Goal: Task Accomplishment & Management: Complete application form

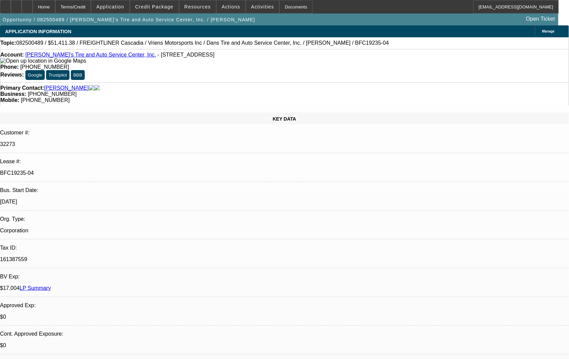
select select "0"
select select "0.1"
select select "0"
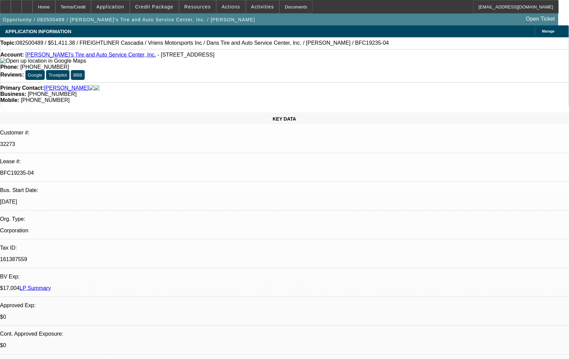
select select "0.1"
select select "0"
select select "0.1"
select select "0"
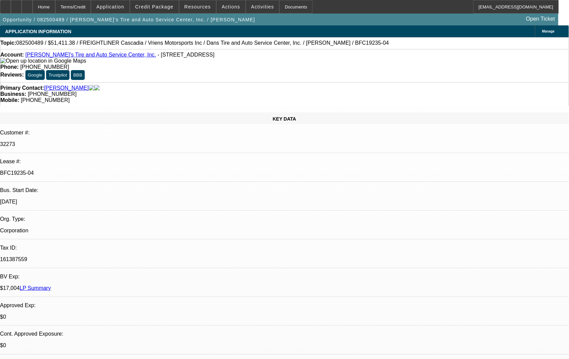
select select "0"
select select "0.1"
select select "1"
select select "3"
select select "4"
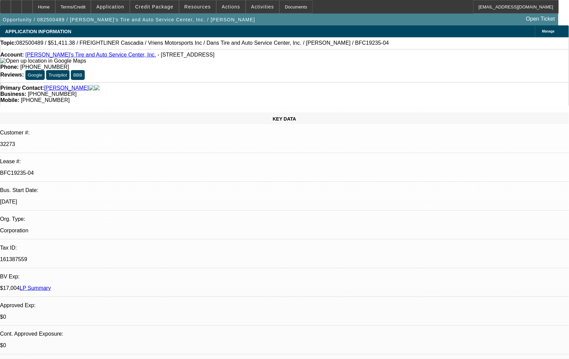
select select "1"
select select "3"
select select "4"
select select "1"
select select "3"
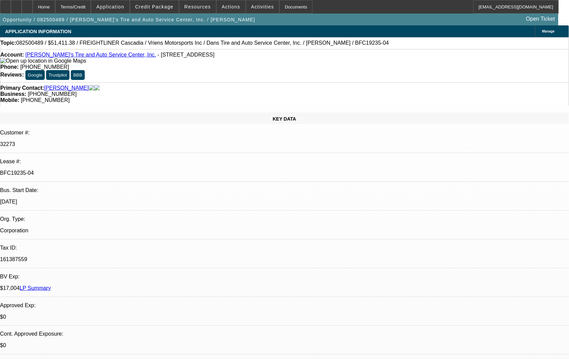
select select "4"
select select "1"
select select "3"
select select "4"
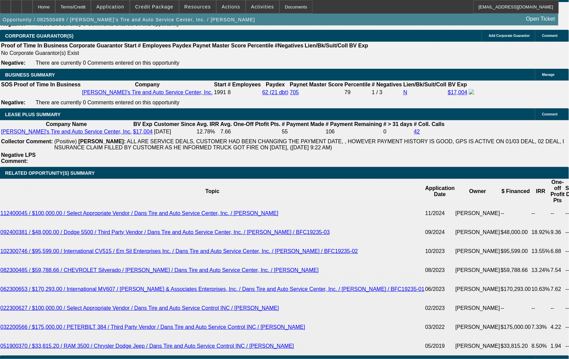
scroll to position [1054, 0]
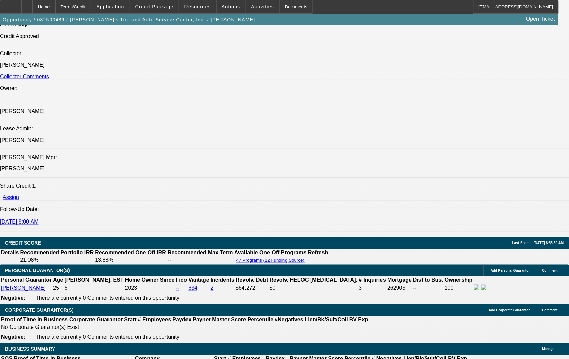
scroll to position [791, 0]
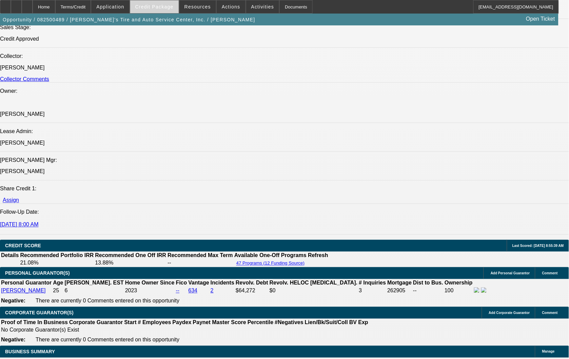
click at [156, 9] on span at bounding box center [154, 7] width 48 height 16
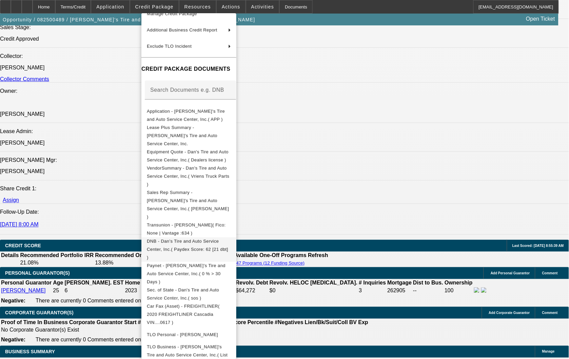
scroll to position [92, 0]
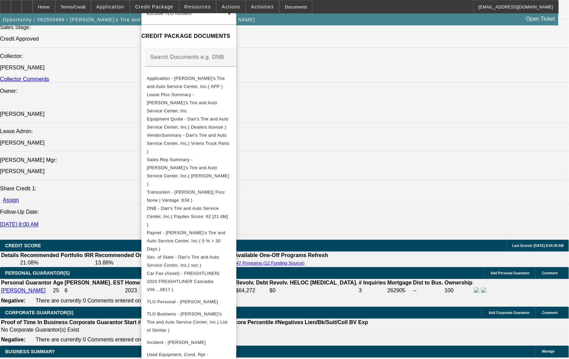
click at [363, 197] on div at bounding box center [284, 179] width 569 height 359
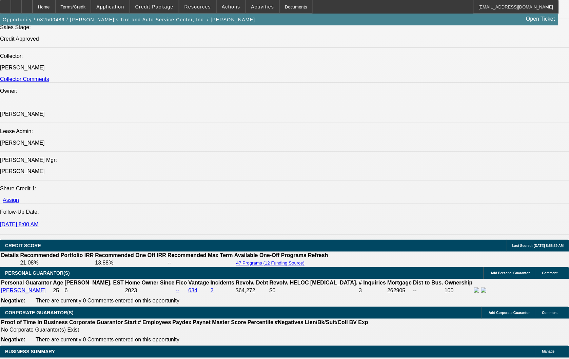
scroll to position [75, 0]
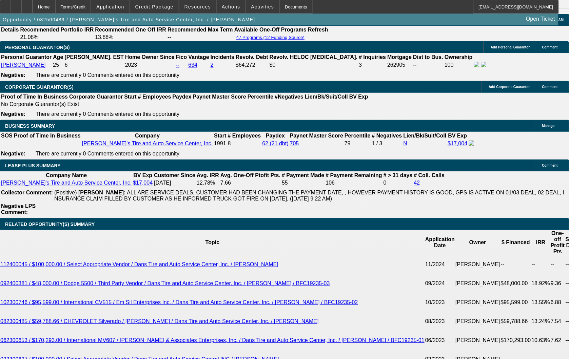
scroll to position [75, 0]
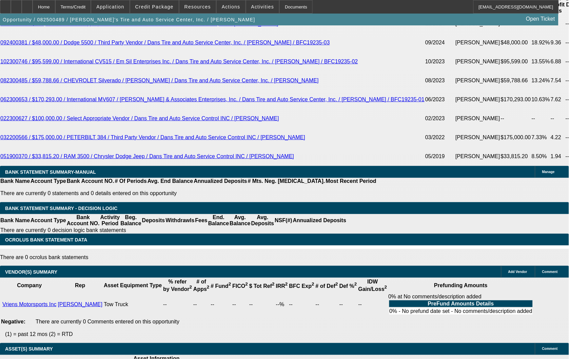
scroll to position [1243, 0]
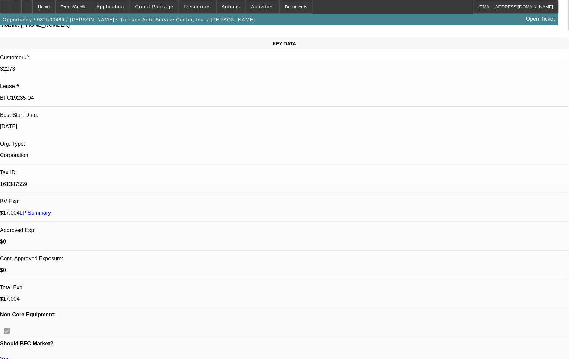
scroll to position [0, 0]
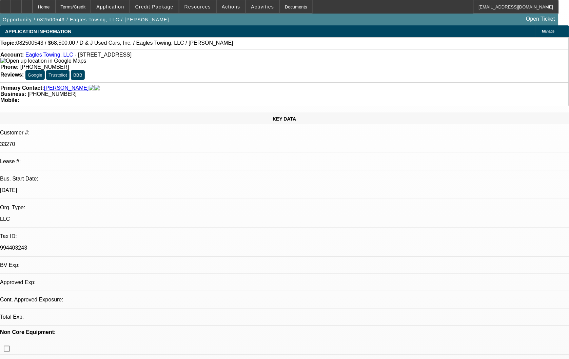
select select "0"
select select "2"
select select "0.1"
select select "1"
select select "2"
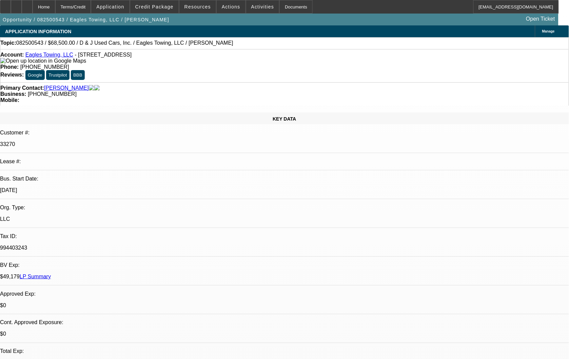
select select "4"
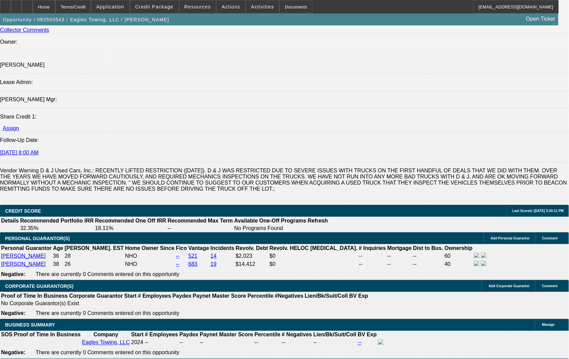
scroll to position [1017, 0]
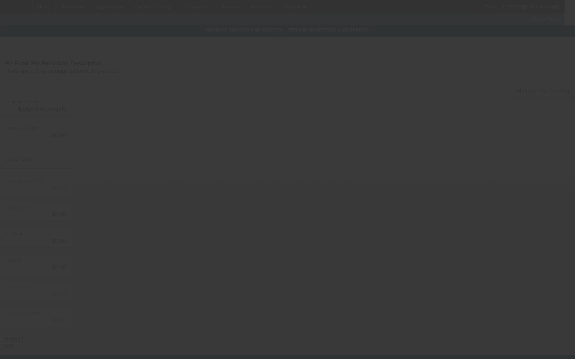
type input "$69,000.00"
type input "$500.00"
type input "$68,500.00"
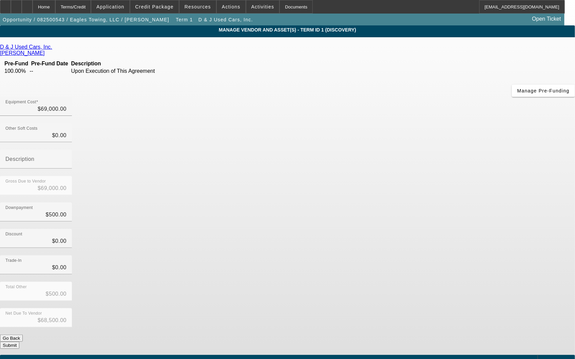
click at [537, 355] on div "Add Equipment" at bounding box center [555, 361] width 37 height 12
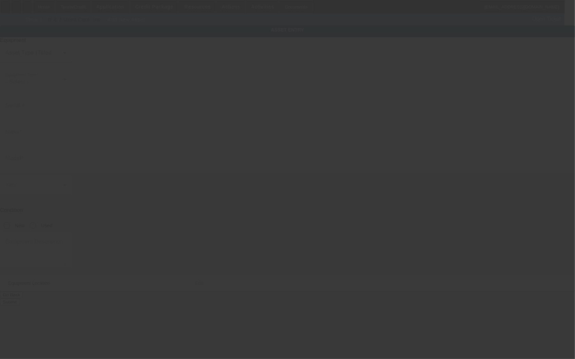
type input "60 Walnut Ridge Ln"
type input "Flat Rock"
type input "28731"
type input "Henderson"
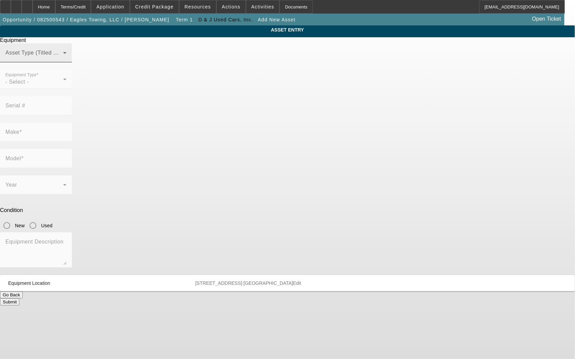
click at [63, 60] on span at bounding box center [34, 56] width 58 height 8
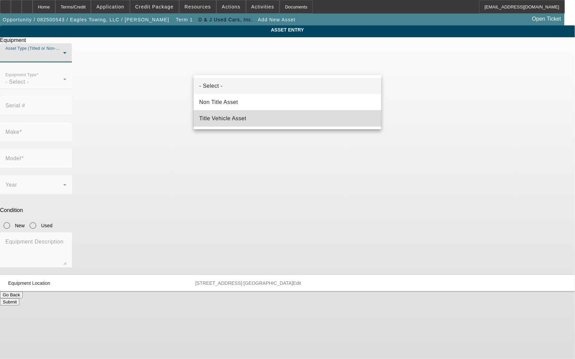
click at [241, 118] on span "Title Vehicle Asset" at bounding box center [222, 119] width 47 height 8
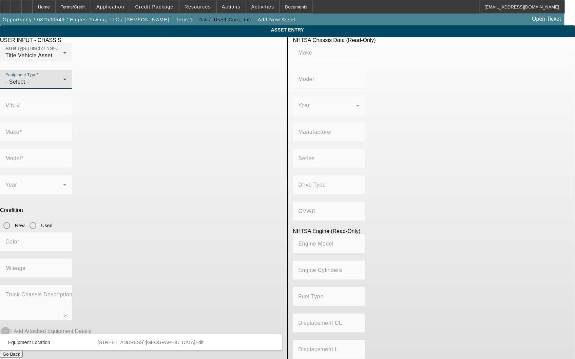
click at [63, 86] on div "- Select -" at bounding box center [34, 82] width 58 height 8
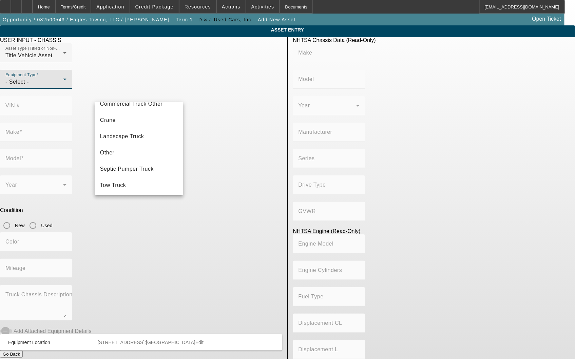
scroll to position [75, 0]
click at [134, 169] on mat-option "Tow Truck" at bounding box center [139, 168] width 88 height 16
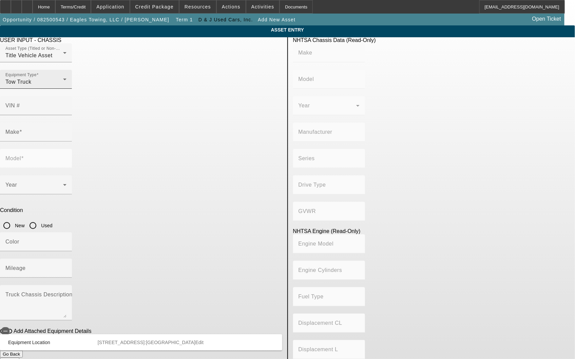
click at [66, 89] on div "Equipment Type Tow Truck" at bounding box center [35, 79] width 61 height 19
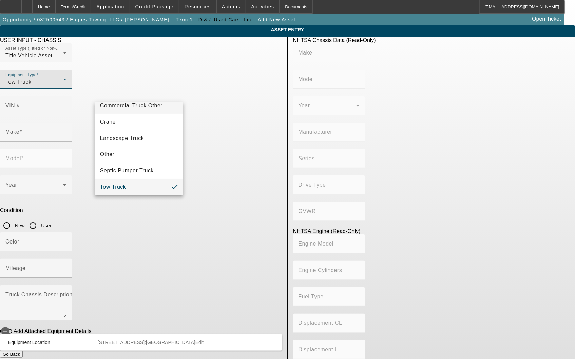
click at [149, 107] on span "Commercial Truck Other" at bounding box center [131, 106] width 62 height 8
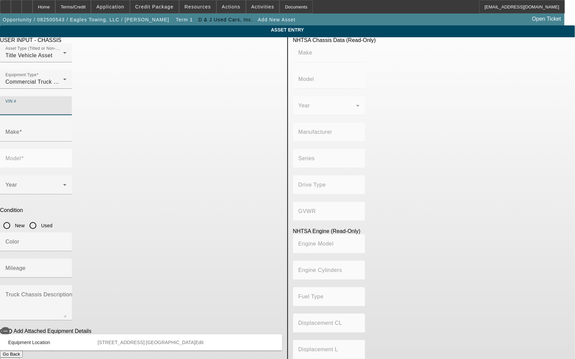
click at [66, 104] on input "VIN #" at bounding box center [35, 108] width 61 height 8
paste input "2NK3HM6X5MM434018"
type input "2NK3HM6X5MM434018"
type input "KENWORTH"
type input "KENWORTH TRUCK COMPANY"
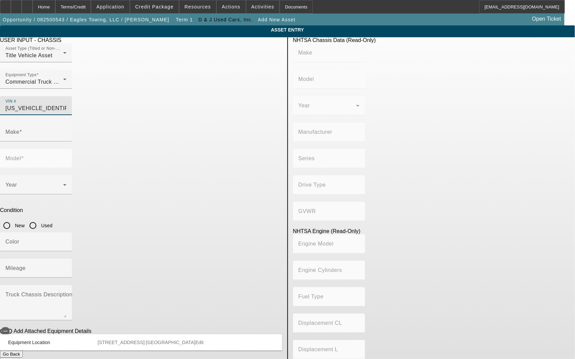
type input "4x2"
type input "Class 6: 19,501 - 26,000 lb (8,845 - 11,794 kg)"
type input "PX-6/PX-7"
type input "6"
type input "Diesel"
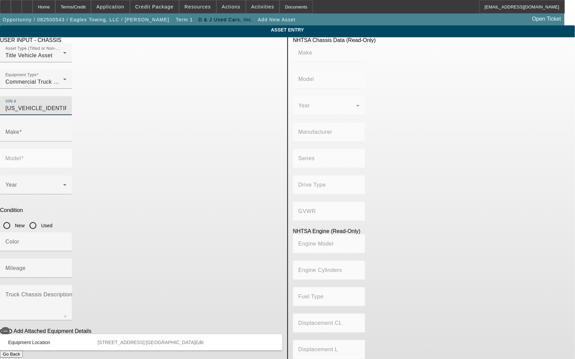
type input "408.85908543470"
type input "6.7"
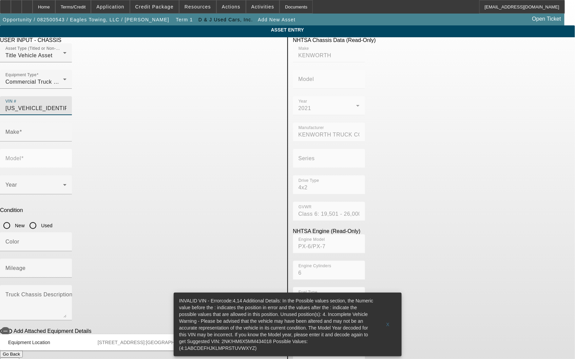
type input "2NK3HM6X5MM434018"
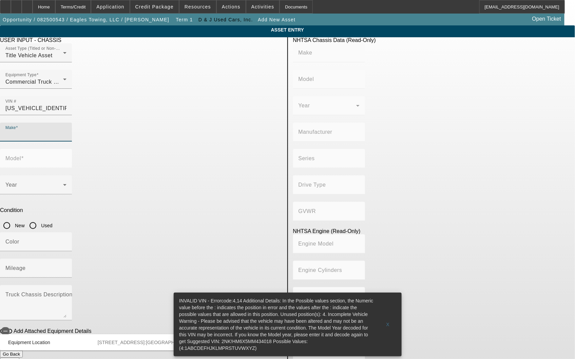
type input "KENWORTH"
type input "KENWORTH TRUCK COMPANY"
type input "4x2"
type input "Class 6: 19,501 - 26,000 lb (8,845 - 11,794 kg)"
type input "PX-6/PX-7"
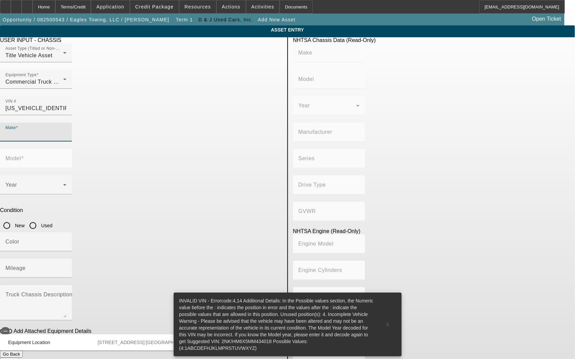
type input "6"
type input "Diesel"
type input "408.85908543470"
type input "6.7"
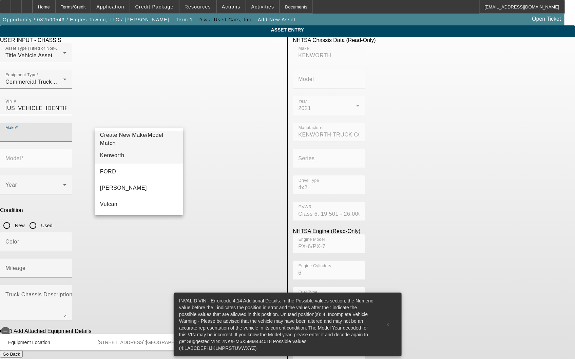
click at [144, 154] on mat-option "Kenworth" at bounding box center [139, 155] width 88 height 16
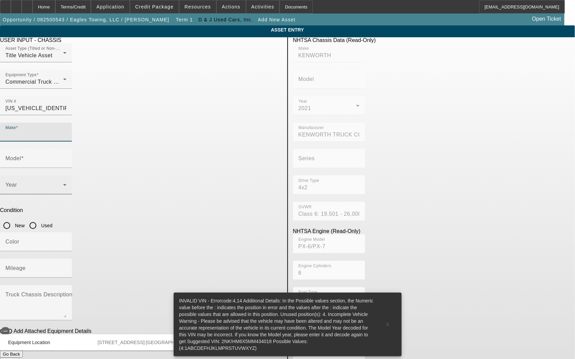
type input "Kenworth"
click at [66, 157] on input "Model" at bounding box center [35, 161] width 61 height 8
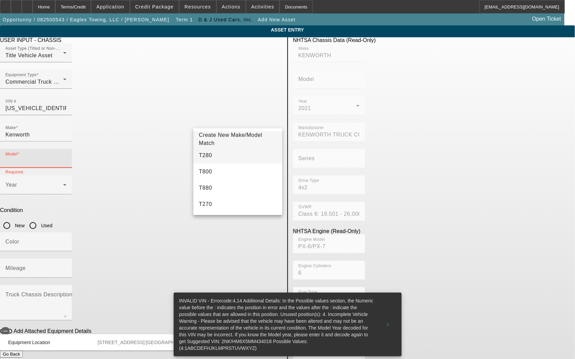
click at [212, 154] on mat-option "T280" at bounding box center [237, 155] width 88 height 16
type input "T280"
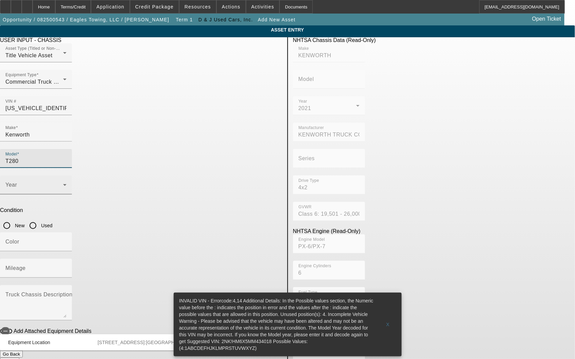
click at [63, 184] on span at bounding box center [34, 188] width 58 height 8
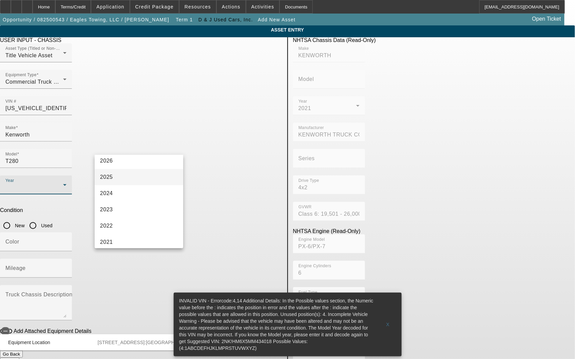
scroll to position [75, 0]
click at [131, 204] on mat-option "2021" at bounding box center [139, 205] width 88 height 16
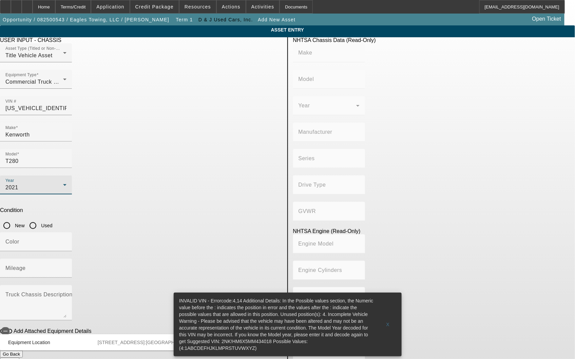
type input "KENWORTH"
type input "KENWORTH TRUCK COMPANY"
type input "4x2"
type input "Class 6: 19,501 - 26,000 lb (8,845 - 11,794 kg)"
type input "PX-6/PX-7"
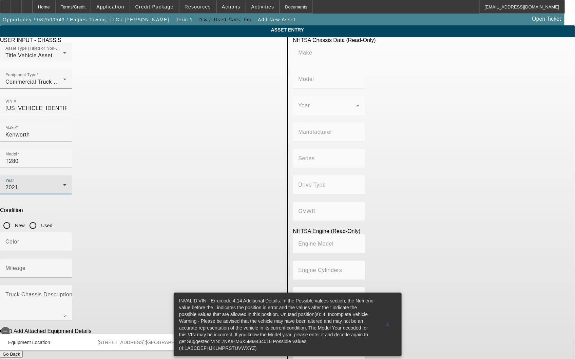
type input "6"
type input "Diesel"
type input "408.85908543470"
type input "6.7"
click at [40, 219] on input "Used" at bounding box center [33, 226] width 14 height 14
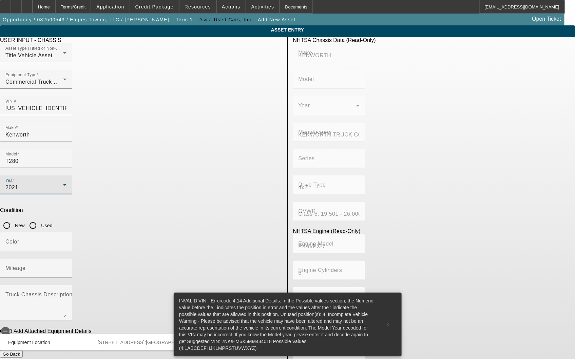
radio input "true"
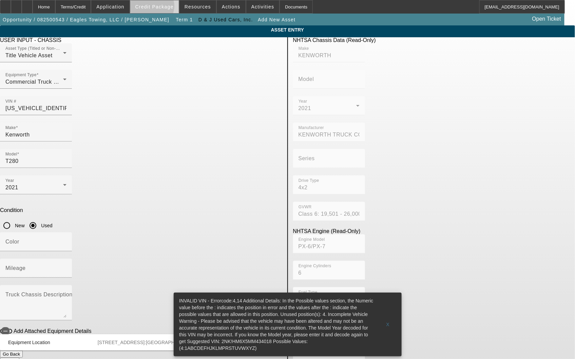
click at [163, 8] on span "Credit Package" at bounding box center [154, 6] width 38 height 5
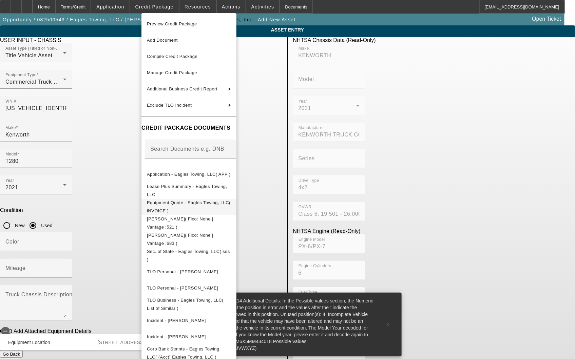
click at [208, 204] on span "Equipment Quote - Eagles Towing, LLC( iNVOICE )" at bounding box center [189, 206] width 84 height 13
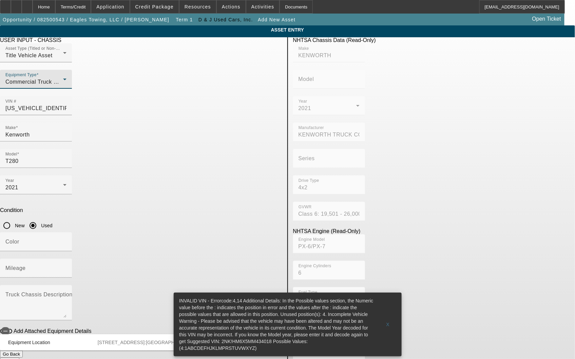
click at [68, 85] on span "Commercial Truck Other" at bounding box center [36, 82] width 62 height 6
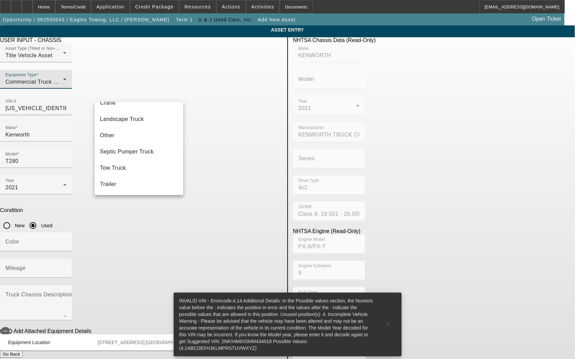
scroll to position [78, 0]
click at [123, 166] on span "Tow Truck" at bounding box center [113, 168] width 26 height 8
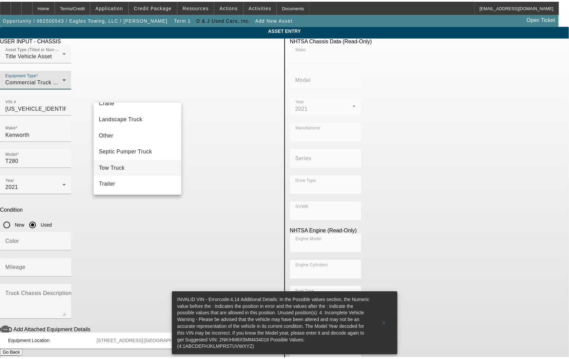
scroll to position [0, 0]
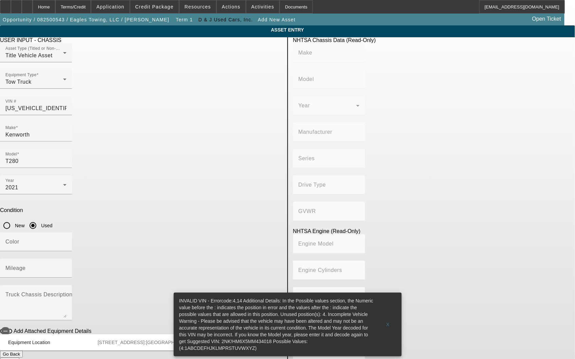
click at [68, 130] on app-asset-collateral-manage "ASSET ENTRY USER INPUT - CHASSIS Asset Type (Titled or Non-Titled) Title Vehicl…" at bounding box center [287, 213] width 575 height 376
type input "KENWORTH"
type input "KENWORTH TRUCK COMPANY"
type input "4x2"
type input "Class 6: 19,501 - 26,000 lb (8,845 - 11,794 kg)"
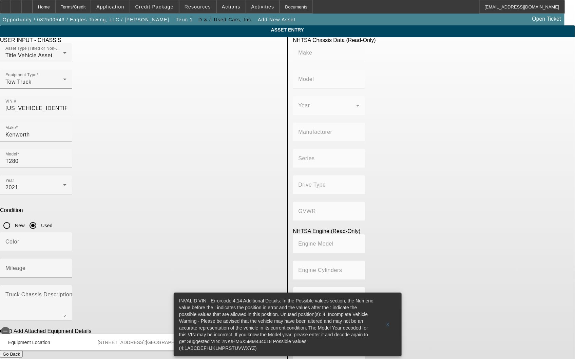
type input "PX-6/PX-7"
type input "6"
type input "Diesel"
type input "408.85908543470"
type input "6.7"
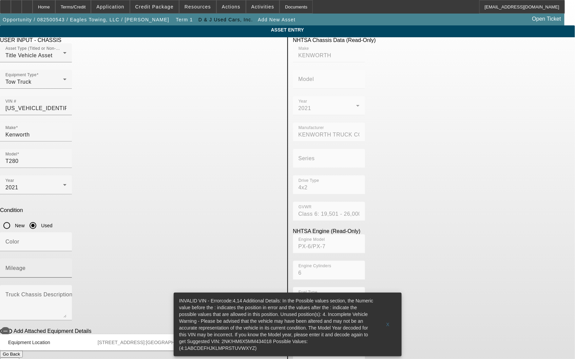
click at [66, 267] on input "Mileage" at bounding box center [35, 271] width 61 height 8
type input "266552"
click at [66, 241] on input "Color" at bounding box center [35, 245] width 61 height 8
type input "Red"
click at [69, 190] on app-asset-collateral-manage "ASSET ENTRY USER INPUT - CHASSIS Asset Type (Titled or Non-Titled) Title Vehicl…" at bounding box center [287, 213] width 575 height 376
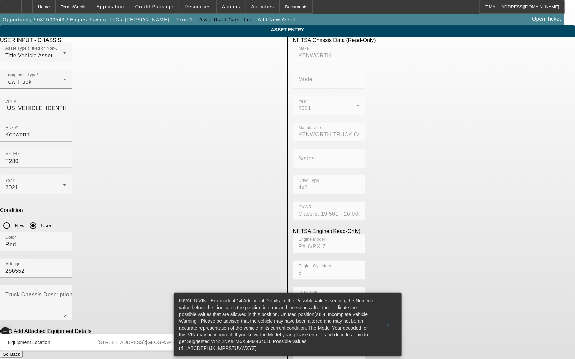
click at [12, 325] on span "button" at bounding box center [6, 332] width 14 height 14
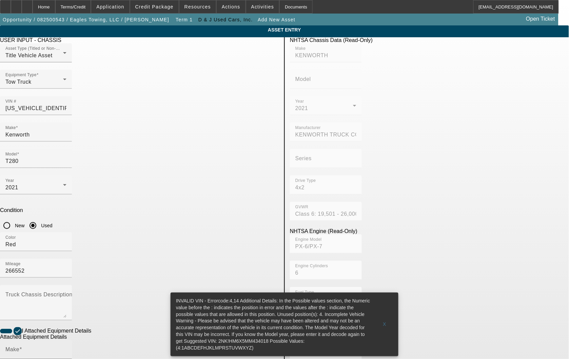
click at [66, 341] on div "Make" at bounding box center [35, 350] width 61 height 19
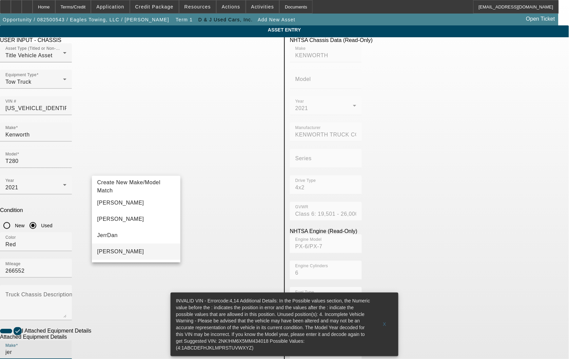
click at [124, 249] on mat-option "Jerr-Dan" at bounding box center [136, 252] width 88 height 16
type input "Jerr-Dan"
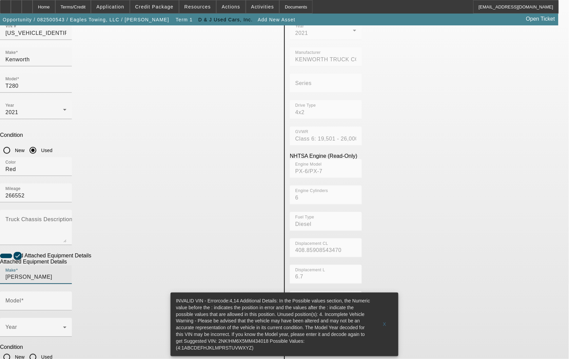
scroll to position [77, 0]
click at [66, 299] on input "Model" at bounding box center [35, 303] width 61 height 8
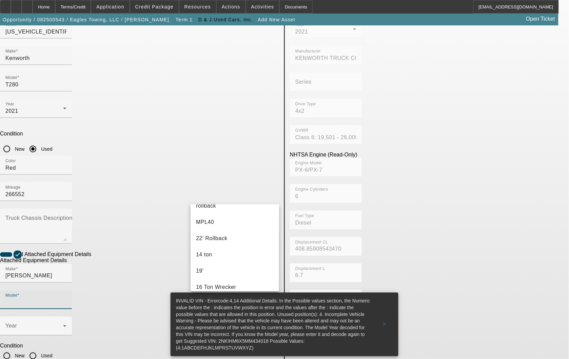
scroll to position [75, 0]
click at [231, 224] on mat-option "22' Rollback" at bounding box center [234, 222] width 88 height 16
type input "22' Rollback"
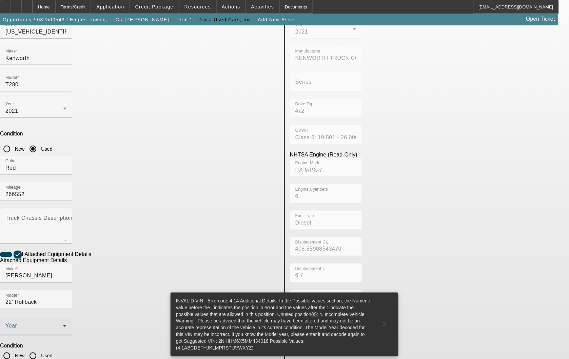
click at [69, 322] on icon at bounding box center [65, 326] width 8 height 8
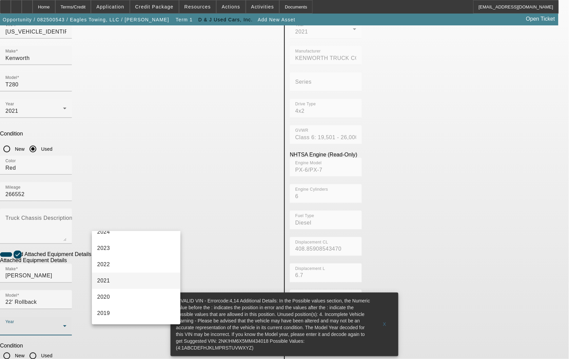
click at [128, 280] on mat-option "2021" at bounding box center [136, 281] width 88 height 16
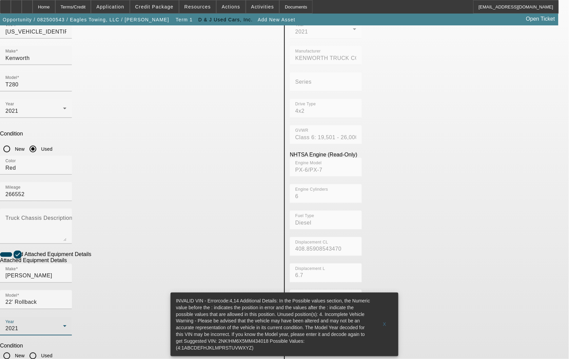
click at [40, 349] on input "Used" at bounding box center [33, 356] width 14 height 14
radio input "true"
click at [324, 226] on div "NHTSA Chassis Data (Read-Only) Make KENWORTH Model Year 2021 Manufacturer KENWO…" at bounding box center [429, 219] width 289 height 516
click at [384, 322] on span "X" at bounding box center [385, 324] width 4 height 5
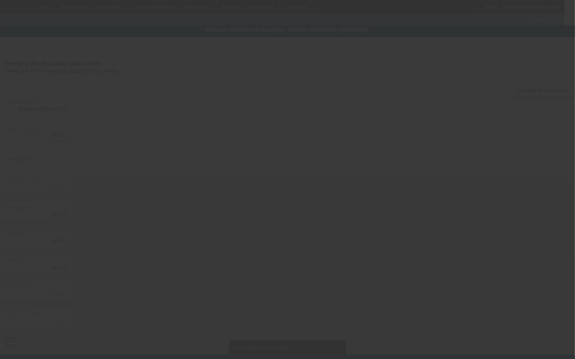
type input "$69,000.00"
type input "$500.00"
type input "$68,500.00"
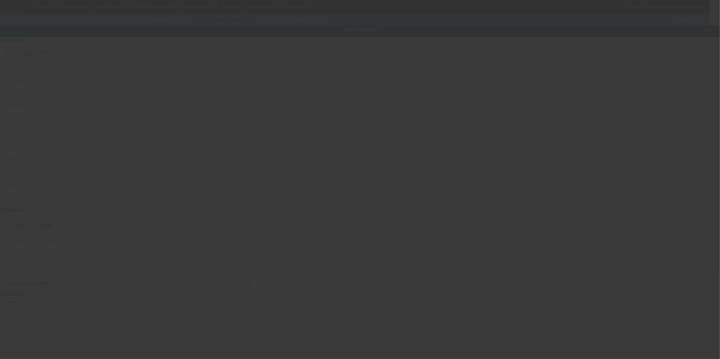
type input "2NK3HM6X5MM434018"
type input "Kenworth"
type input "T280"
radio input "true"
type input "60 Walnut Ridge Ln"
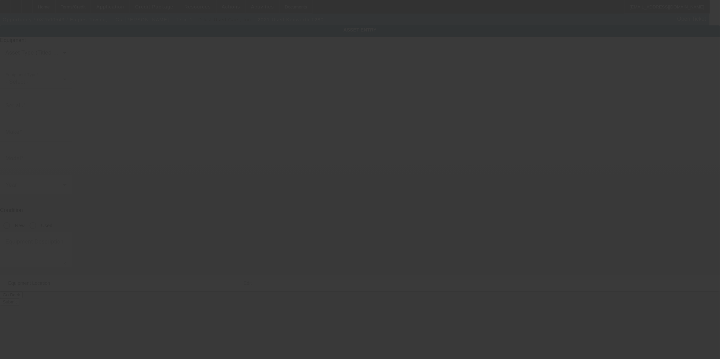
type input "Flat Rock"
type input "28731"
type input "Henderson"
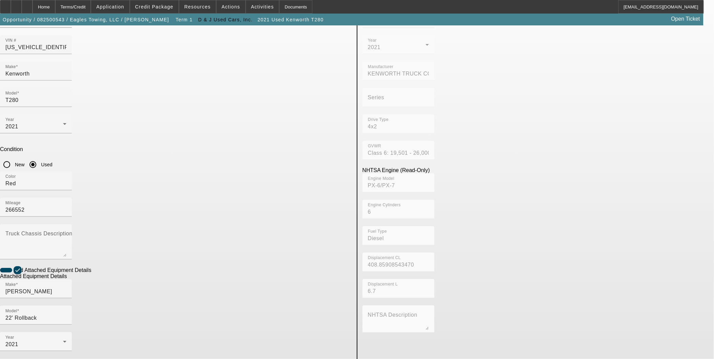
scroll to position [75, 0]
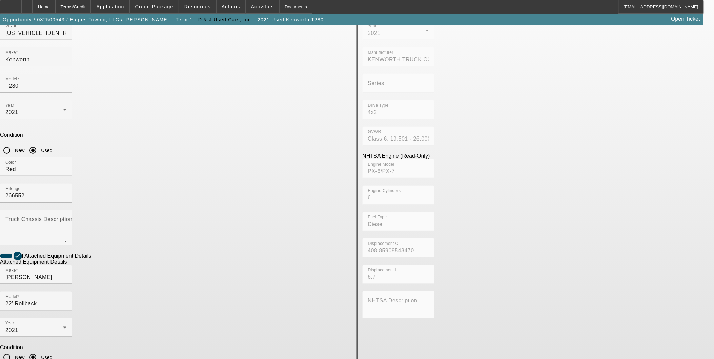
type input "0220022177"
click at [466, 238] on div "NHTSA Chassis Data (Read-Only) Make KENWORTH Model Year 2021 Manufacturer KENWO…" at bounding box center [539, 220] width 362 height 516
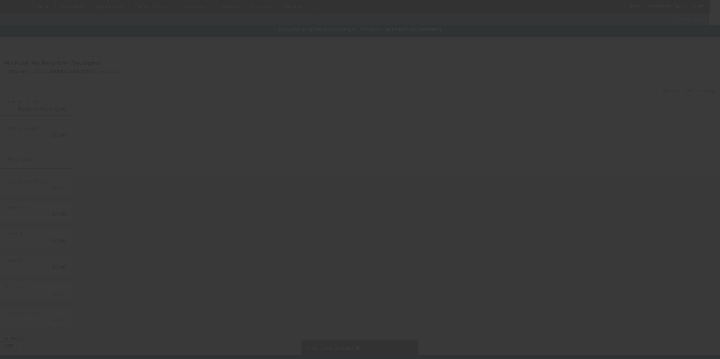
type input "$69,000.00"
type input "$500.00"
type input "$68,500.00"
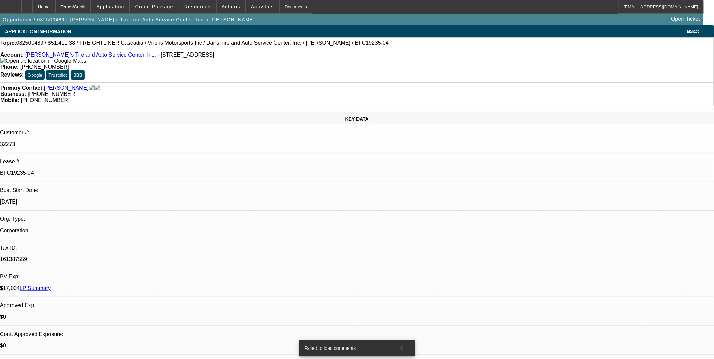
select select "0"
select select "0.1"
select select "0"
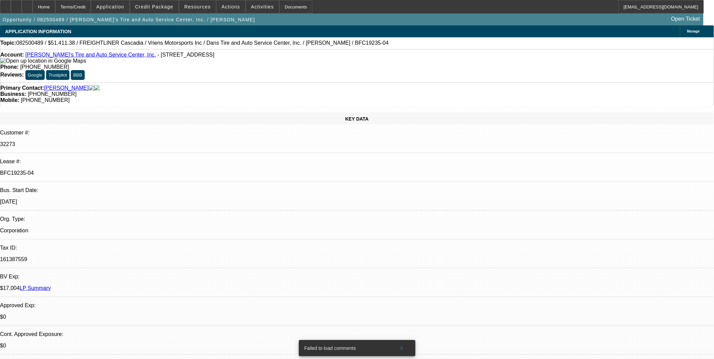
select select "0.1"
select select "0"
select select "0.1"
select select "0"
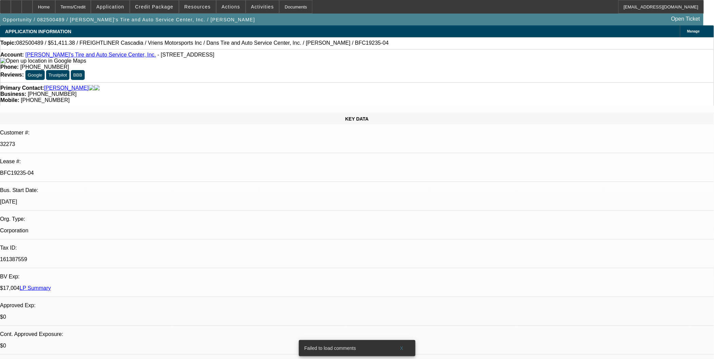
select select "0"
select select "0.1"
select select "1"
select select "3"
select select "4"
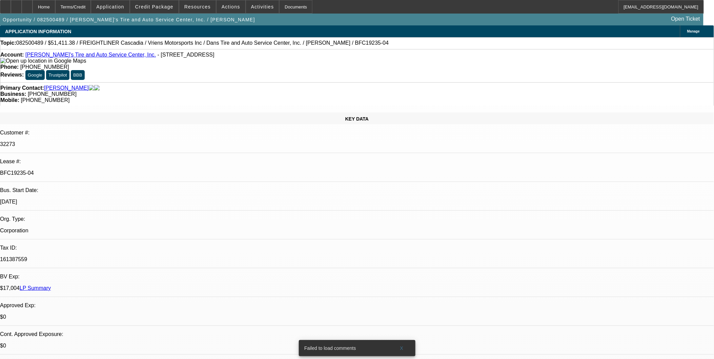
select select "1"
select select "3"
select select "4"
select select "1"
select select "3"
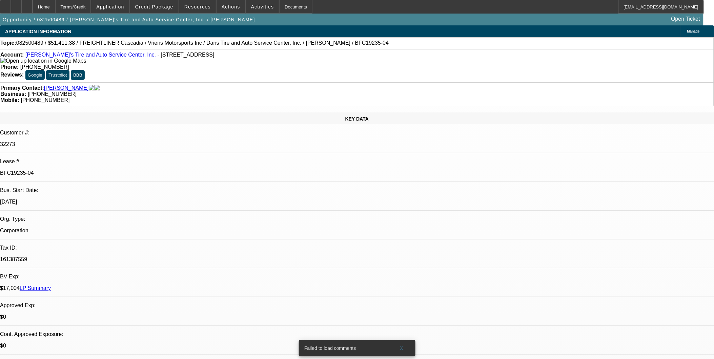
select select "4"
select select "1"
select select "3"
select select "4"
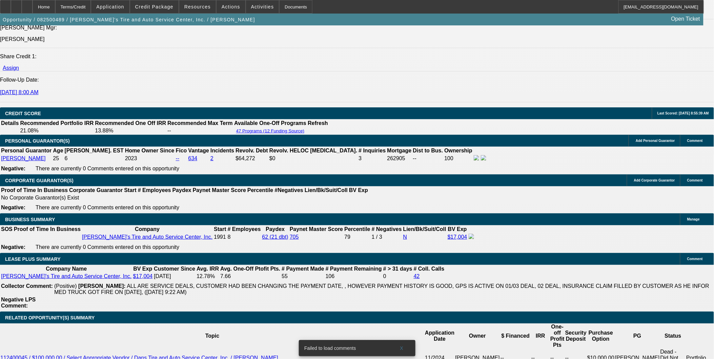
scroll to position [941, 0]
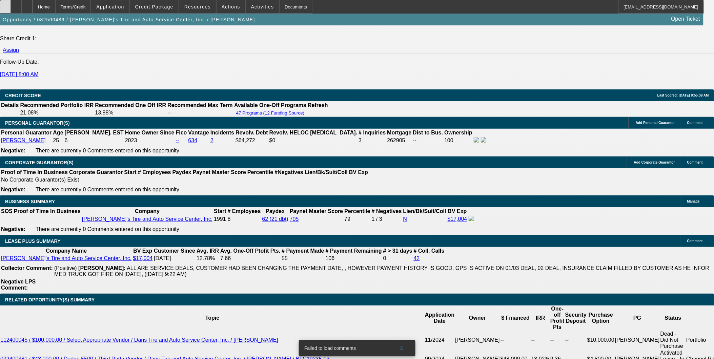
click at [5, 4] on icon at bounding box center [5, 4] width 0 height 0
drag, startPoint x: 291, startPoint y: 187, endPoint x: 309, endPoint y: 175, distance: 21.0
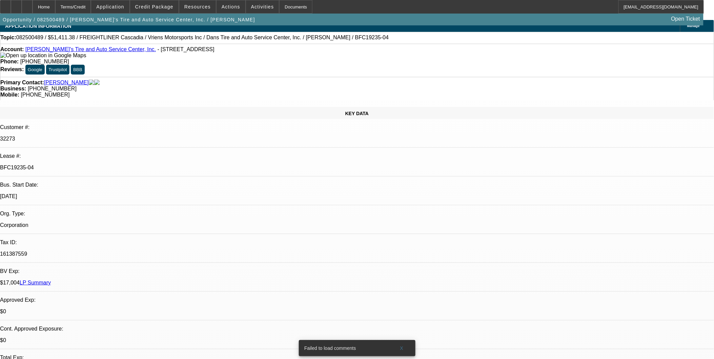
scroll to position [0, 0]
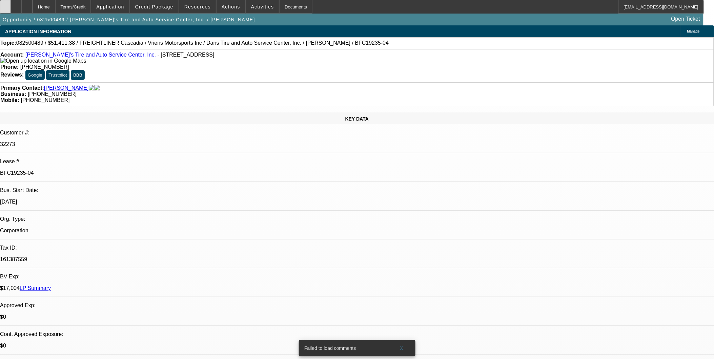
click at [11, 7] on div at bounding box center [5, 7] width 11 height 14
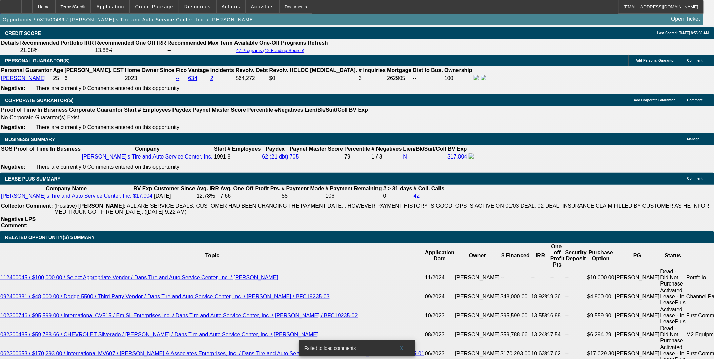
scroll to position [1017, 0]
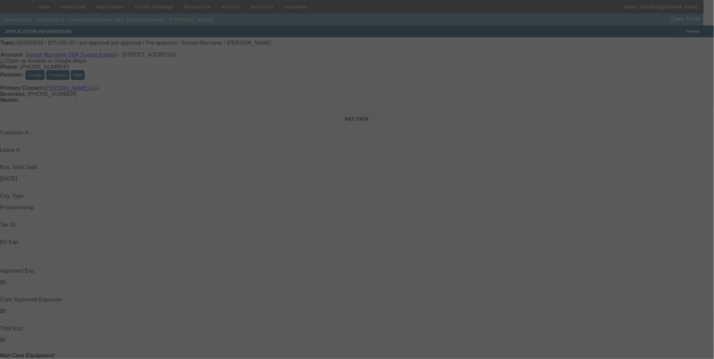
select select "0"
select select "2"
select select "0"
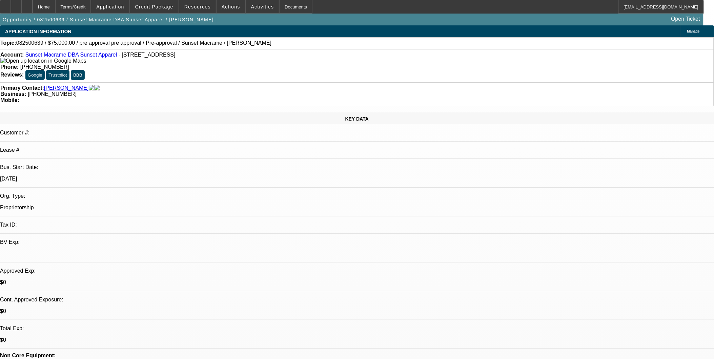
select select "1"
select select "2"
select select "6"
select select "0"
select select "2"
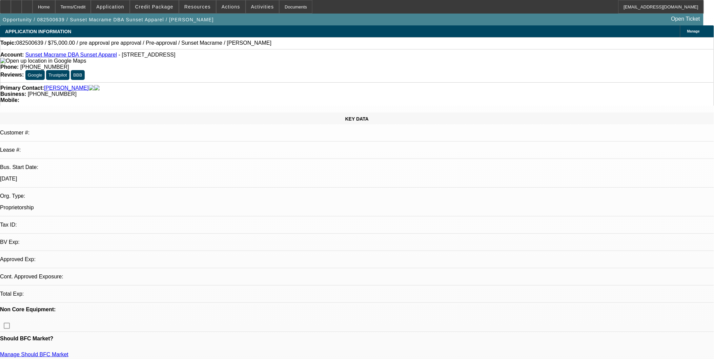
select select "2"
select select "0"
select select "6"
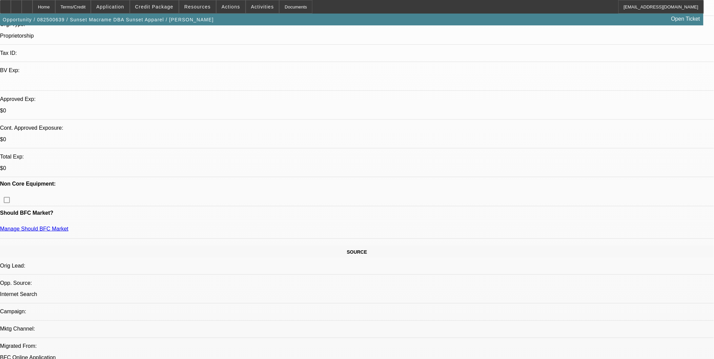
scroll to position [226, 0]
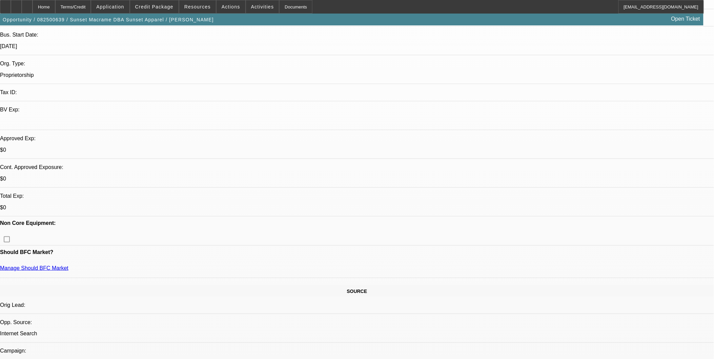
scroll to position [0, 0]
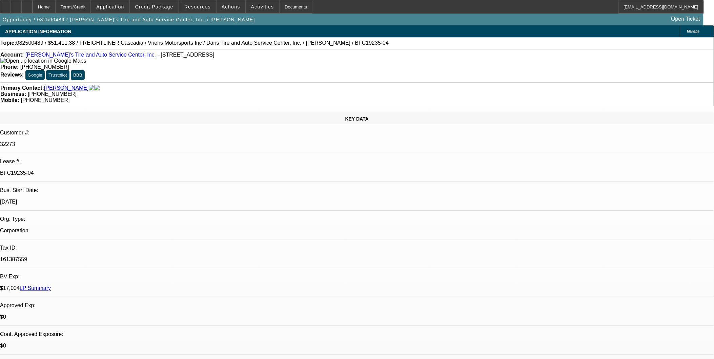
select select "0"
select select "0.1"
select select "0"
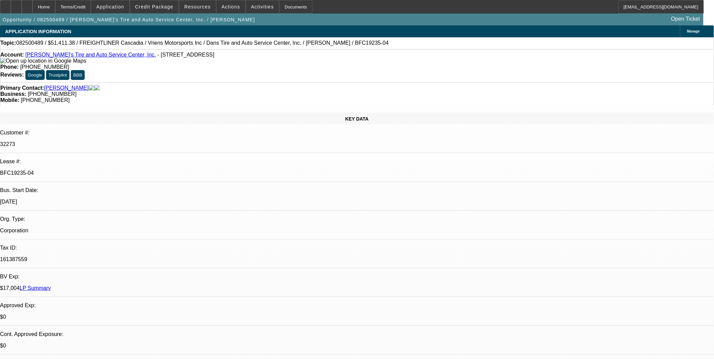
select select "0.1"
select select "0"
select select "0.1"
select select "0"
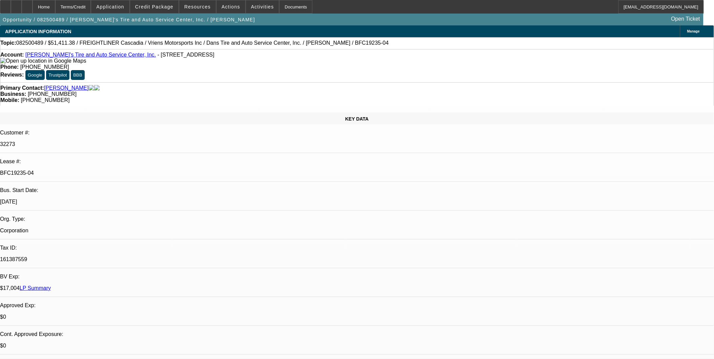
select select "0"
select select "0.1"
select select "1"
select select "3"
select select "4"
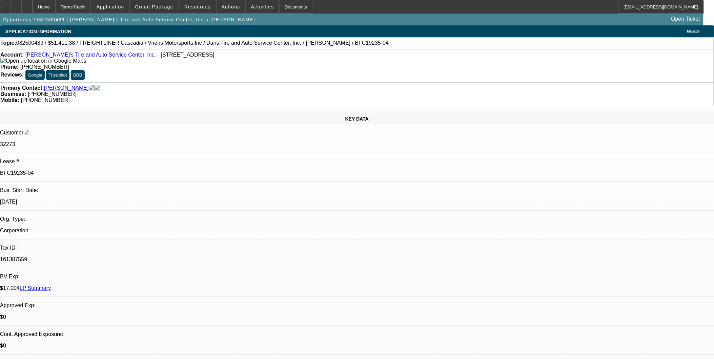
select select "1"
select select "3"
select select "4"
select select "1"
select select "3"
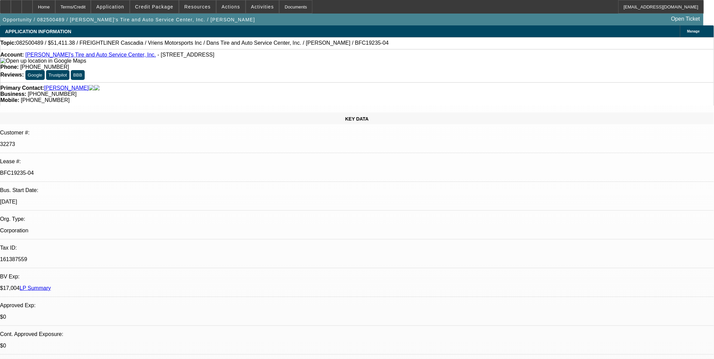
select select "4"
select select "1"
select select "3"
select select "4"
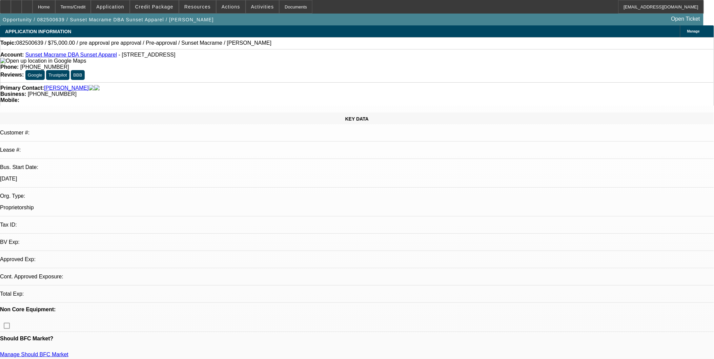
select select "0"
select select "2"
select select "0"
select select "6"
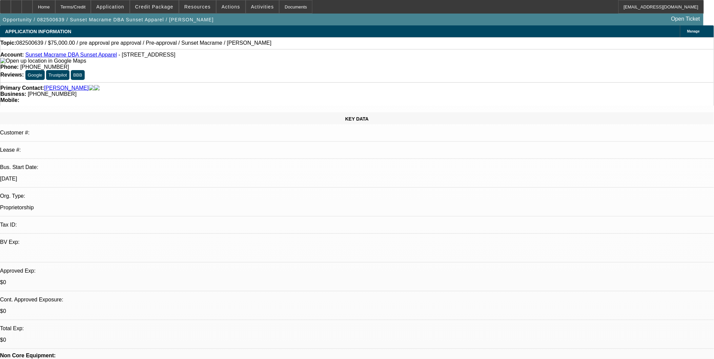
scroll to position [75, 0]
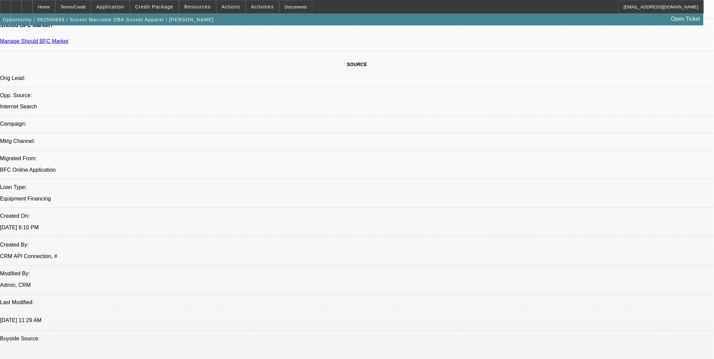
scroll to position [377, 0]
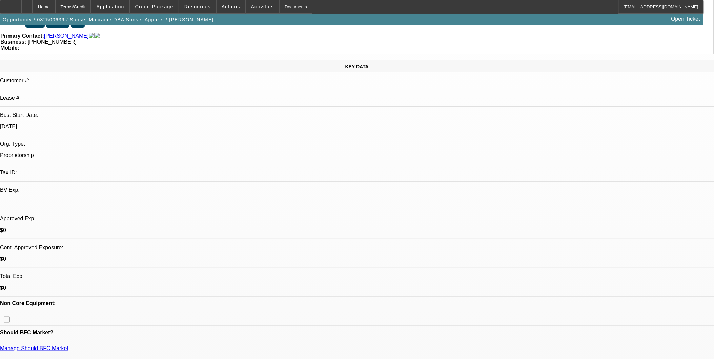
scroll to position [0, 0]
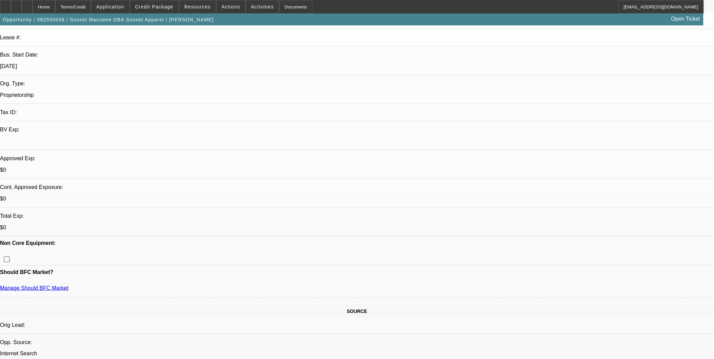
scroll to position [150, 0]
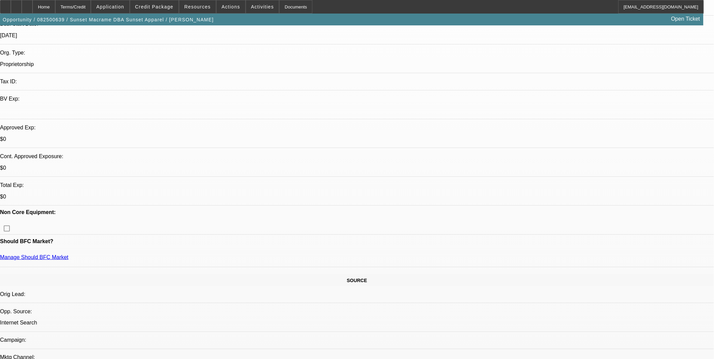
scroll to position [188, 0]
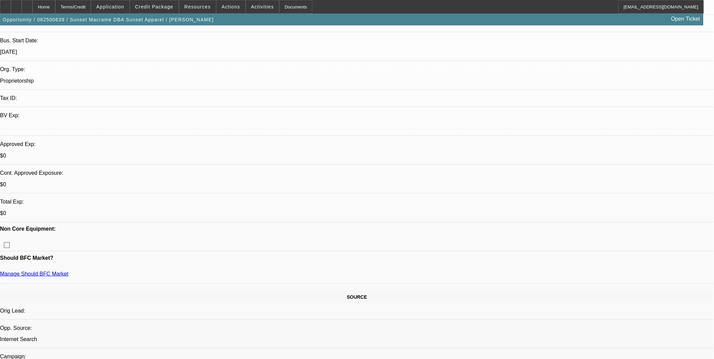
scroll to position [0, 0]
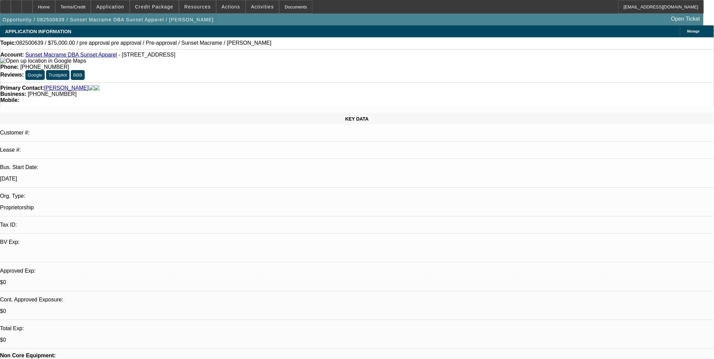
select select "0"
select select "2"
select select "0"
select select "1"
select select "2"
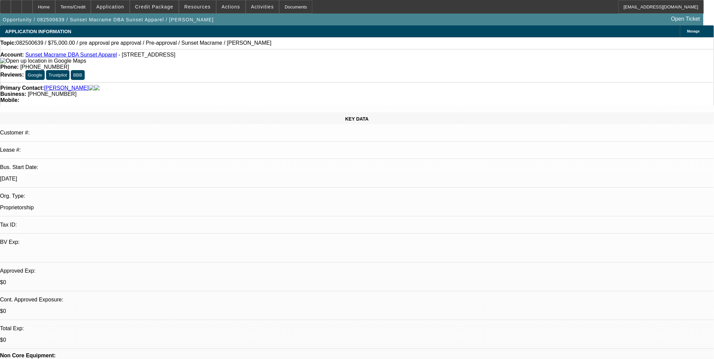
select select "6"
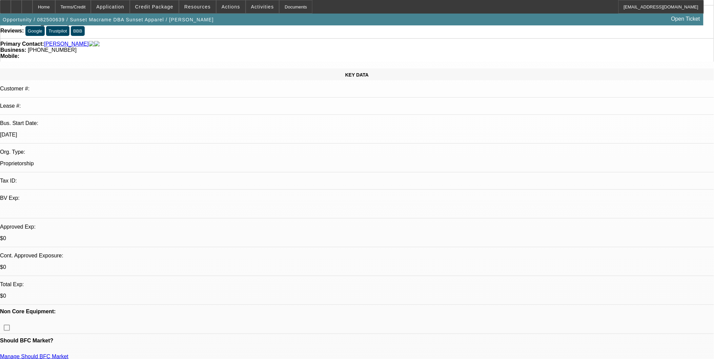
scroll to position [113, 0]
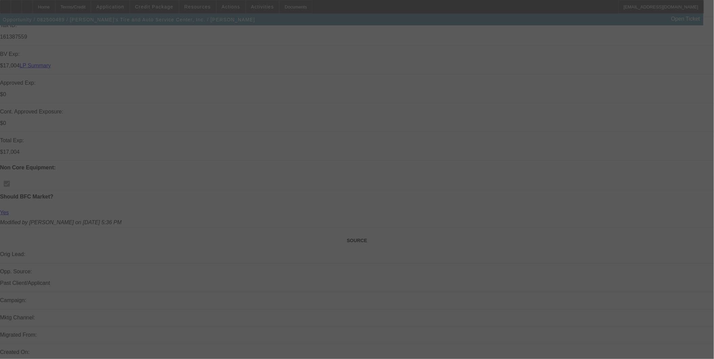
scroll to position [301, 0]
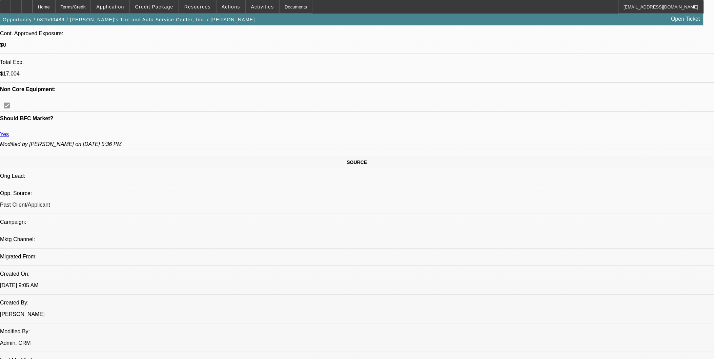
select select "0"
select select "0.1"
select select "0"
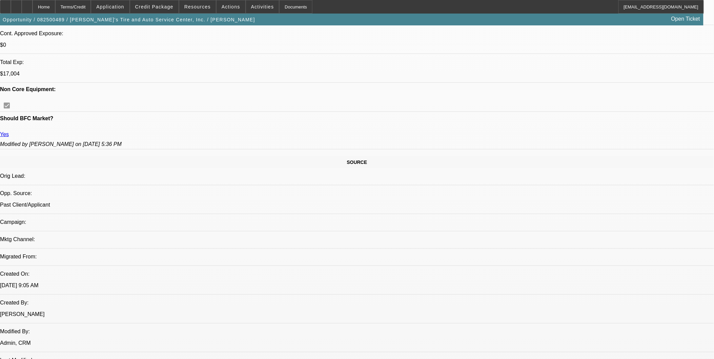
select select "0.1"
select select "0"
select select "0.1"
select select "0"
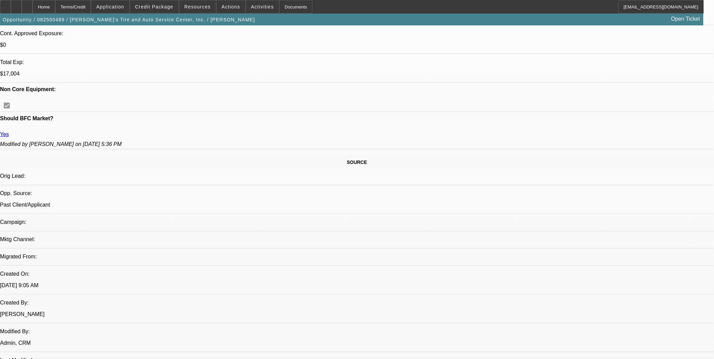
select select "0"
select select "0.1"
select select "1"
select select "3"
select select "4"
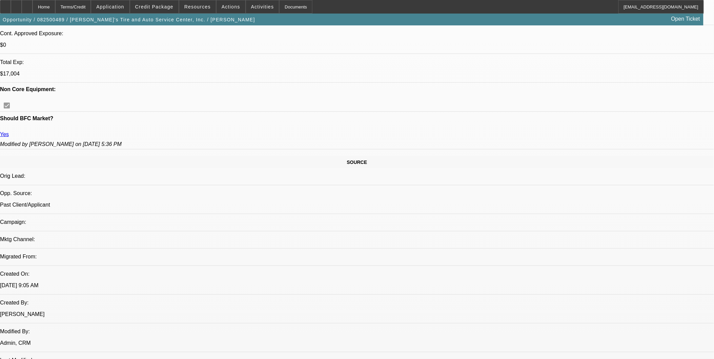
select select "1"
select select "3"
select select "4"
select select "1"
select select "3"
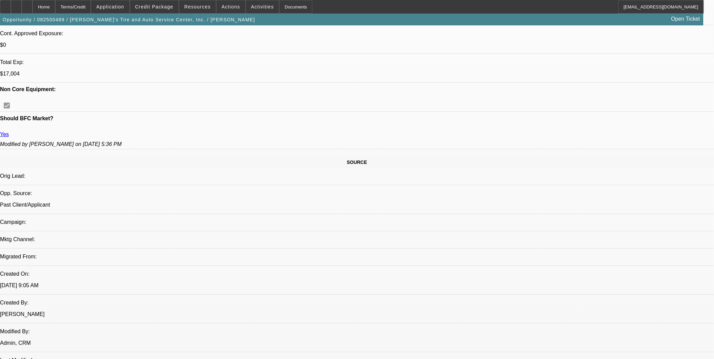
select select "4"
select select "1"
select select "3"
select select "4"
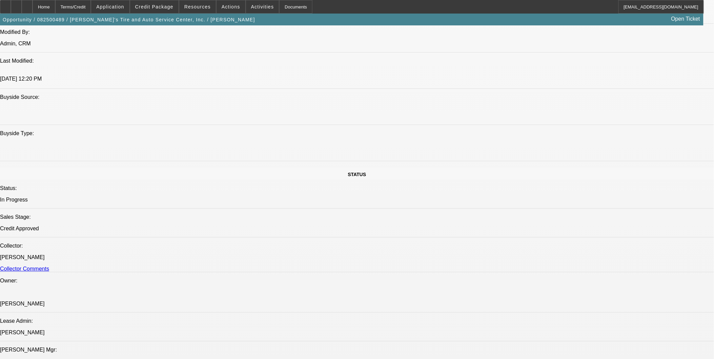
scroll to position [602, 0]
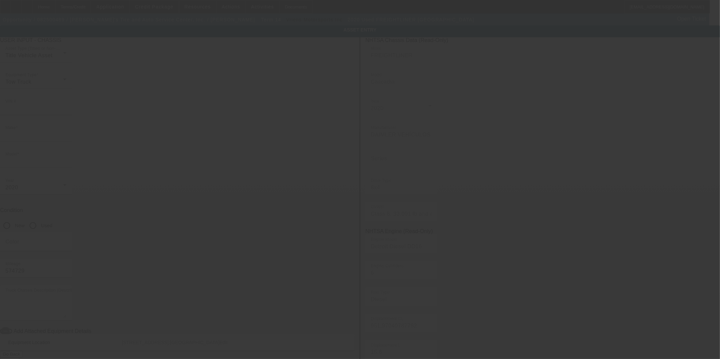
type input "[US_VEHICLE_IDENTIFICATION_NUMBER]"
type input "Freightliner"
type input "Cascadia"
radio input "true"
type textarea "freightliner"
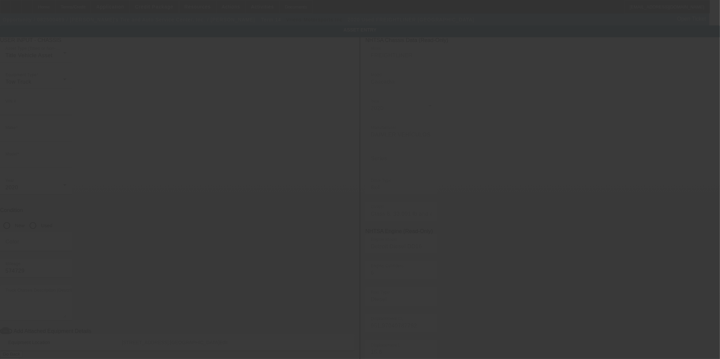
type input "48 [GEOGRAPHIC_DATA]"
type input "[GEOGRAPHIC_DATA]"
type input "14020"
type input "Genesee"
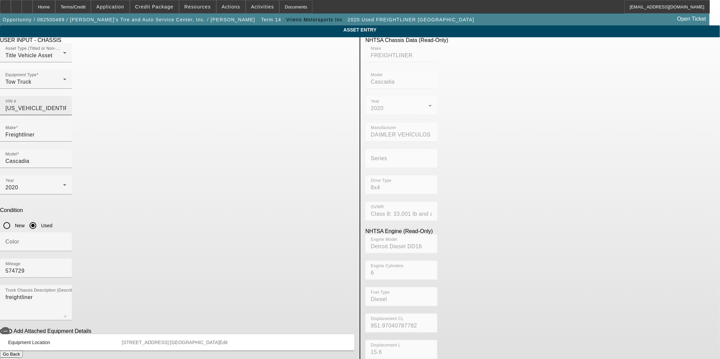
click at [66, 104] on input "[US_VEHICLE_IDENTIFICATION_NUMBER]" at bounding box center [35, 108] width 61 height 8
click at [80, 9] on div "Terms/Credit" at bounding box center [73, 7] width 36 height 14
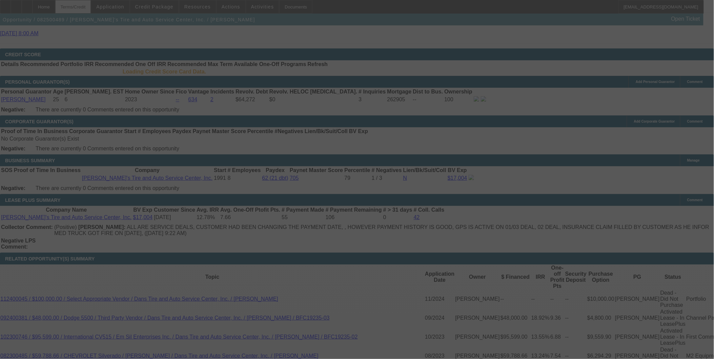
scroll to position [980, 0]
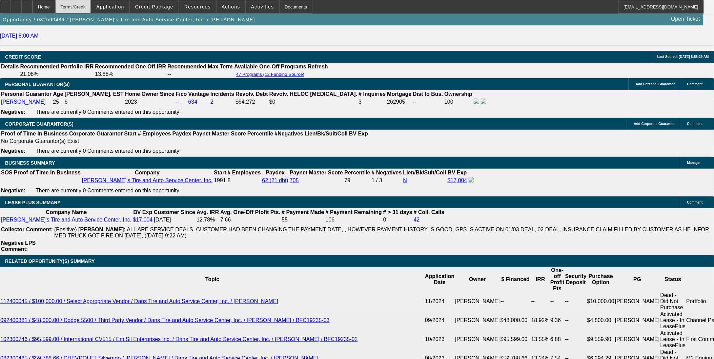
select select "0"
select select "3"
select select "0.1"
select select "4"
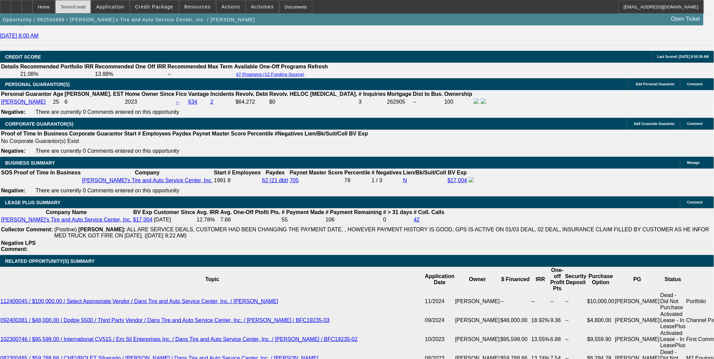
select select "0"
select select "3"
select select "0.1"
select select "4"
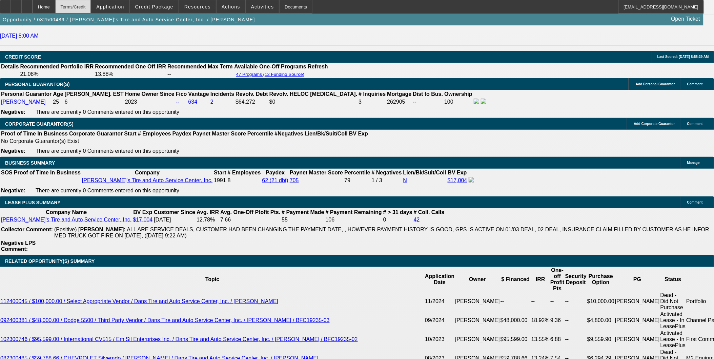
select select "0"
select select "3"
select select "0.1"
select select "4"
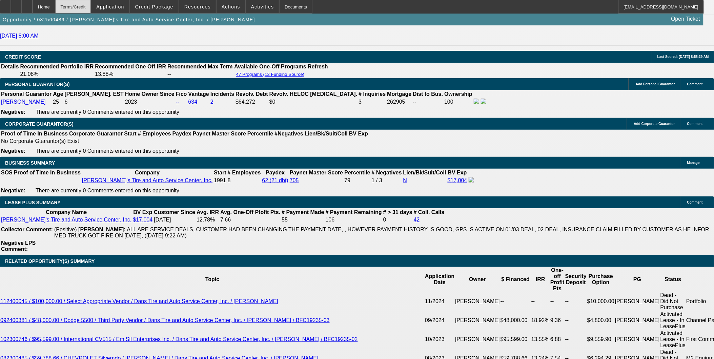
select select "0"
select select "3"
select select "0.1"
select select "4"
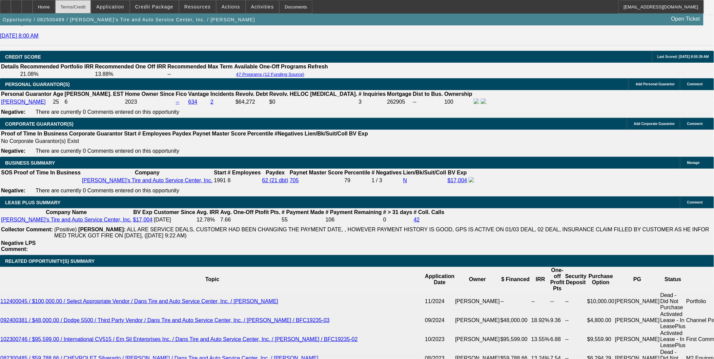
scroll to position [1002, 0]
